Goal: Navigation & Orientation: Find specific page/section

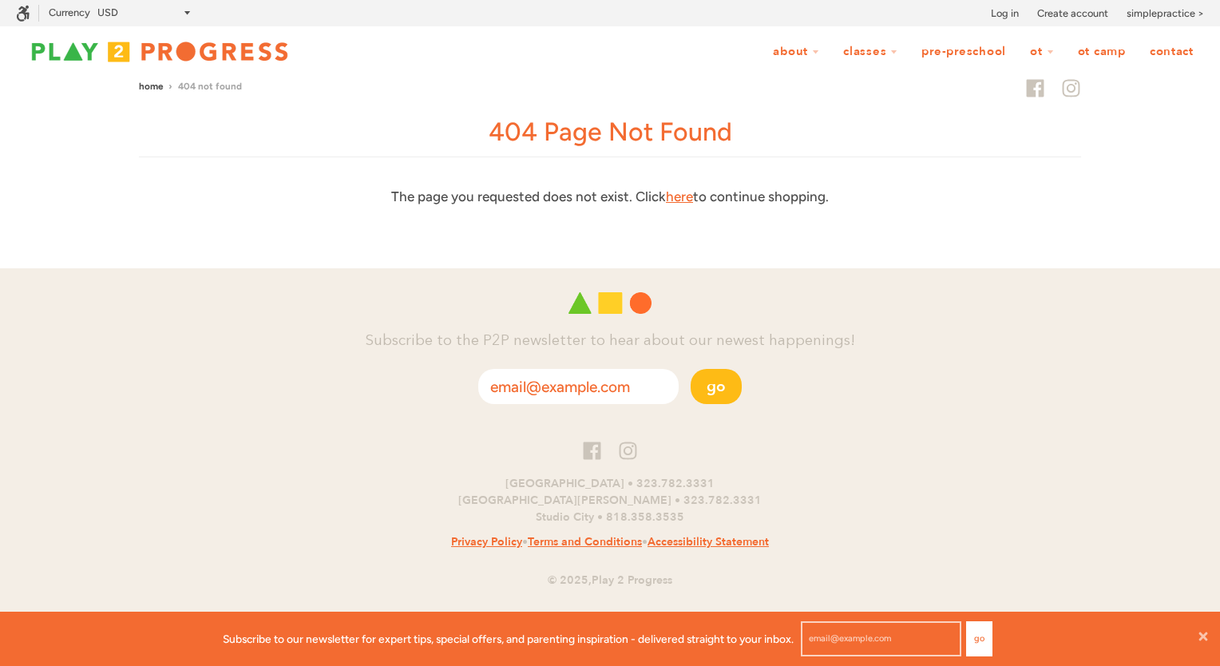
scroll to position [0, 13]
click at [219, 53] on img at bounding box center [159, 52] width 287 height 32
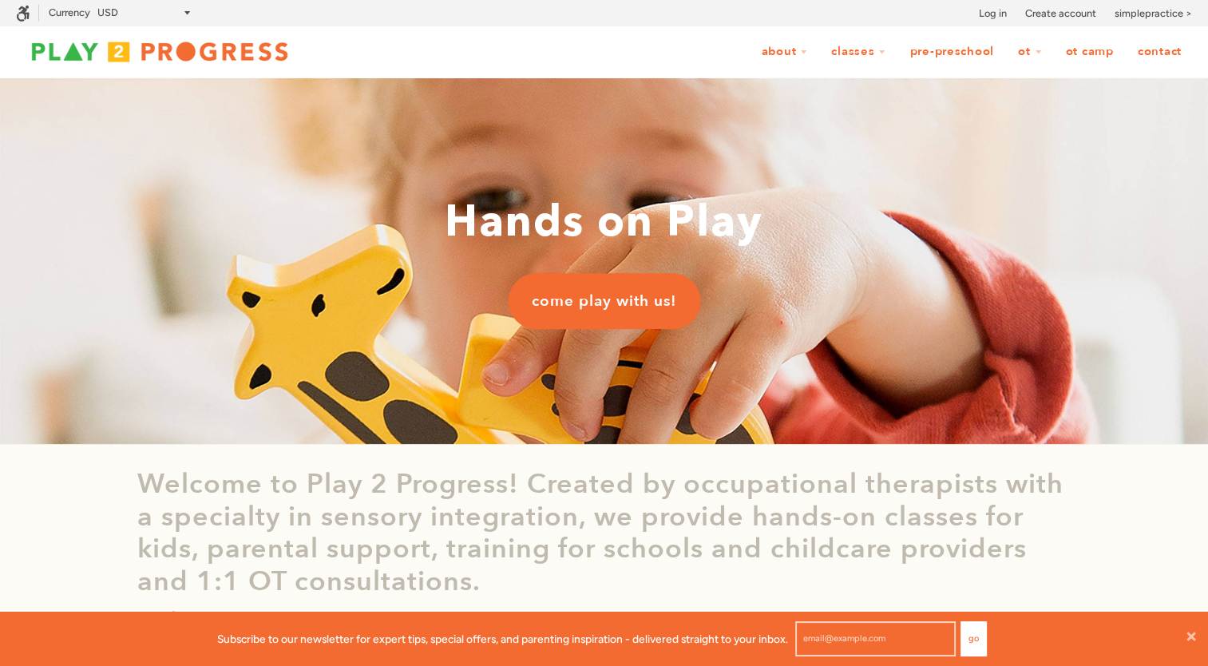
scroll to position [42, 1195]
click at [1098, 50] on link "OT Camp" at bounding box center [1090, 52] width 69 height 30
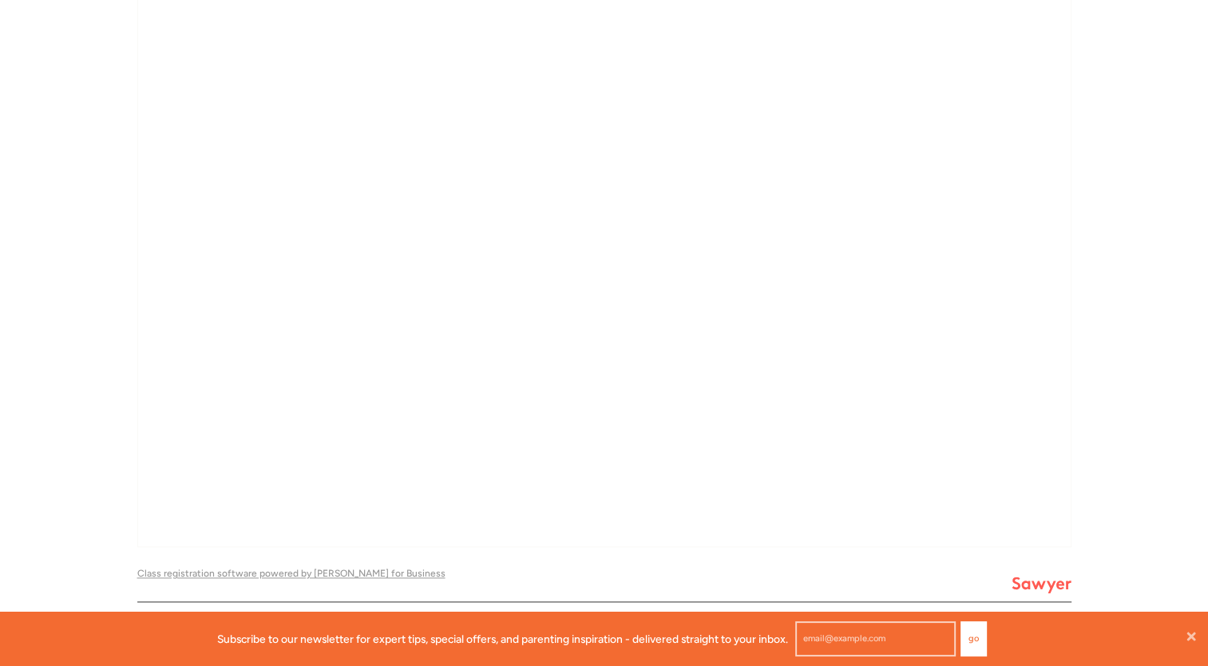
scroll to position [1808, 0]
